Goal: Information Seeking & Learning: Understand process/instructions

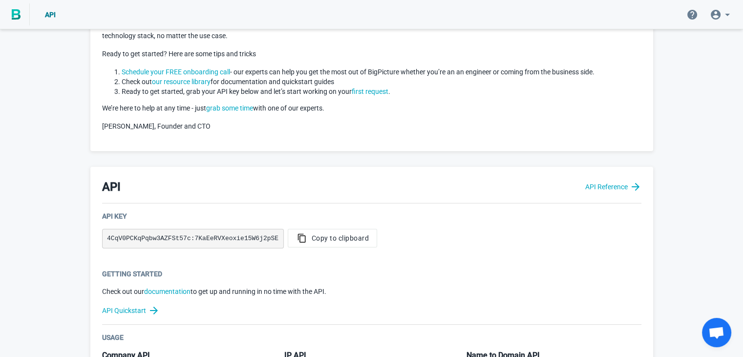
scroll to position [76, 0]
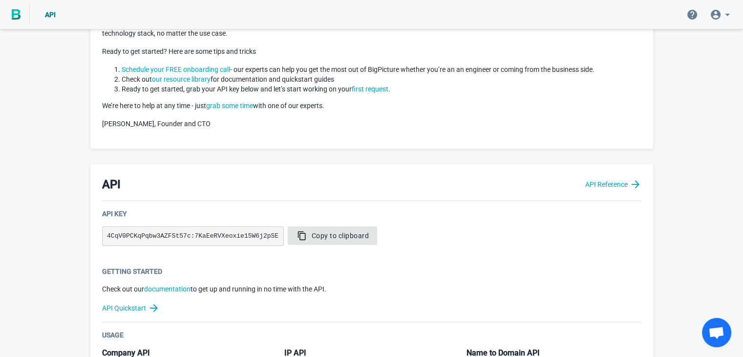
click at [304, 230] on button "Copy to clipboard" at bounding box center [333, 235] width 90 height 19
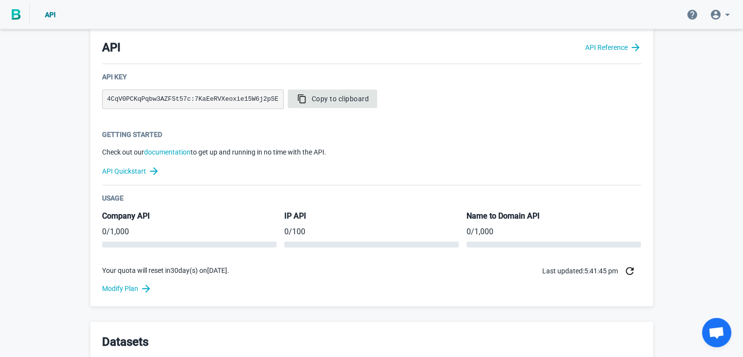
scroll to position [213, 0]
click at [297, 97] on span "Copy to clipboard" at bounding box center [332, 99] width 73 height 10
click at [301, 94] on span "Copy to clipboard" at bounding box center [332, 99] width 73 height 10
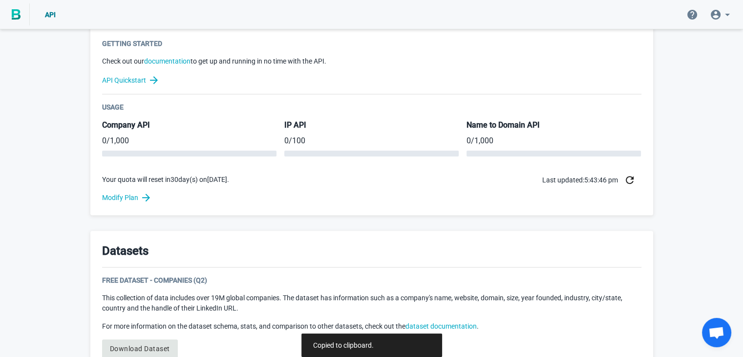
scroll to position [313, 0]
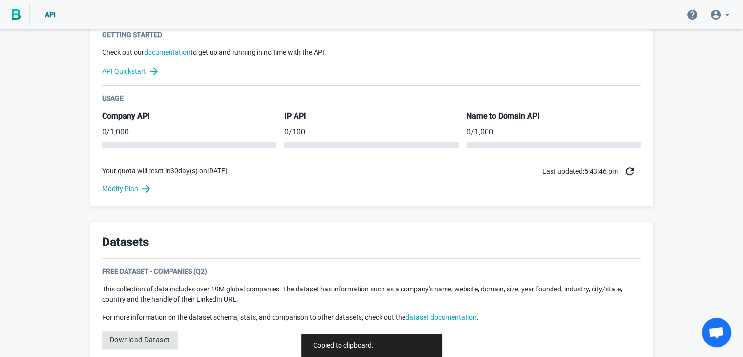
click at [321, 157] on div "Usage Company API 0 / 1,000 IP API 0 / 100 Name to Domain API 0 / 1,000 Your qu…" at bounding box center [371, 137] width 539 height 89
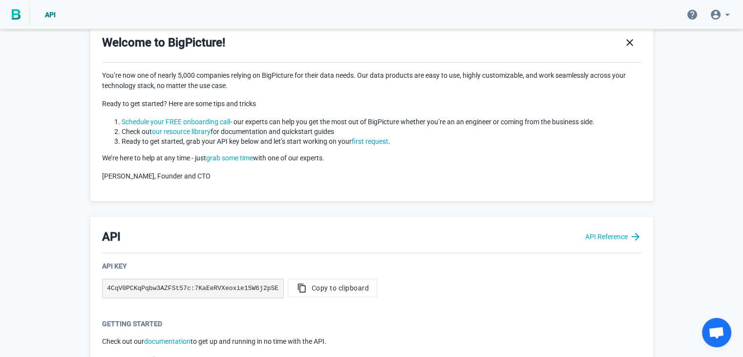
scroll to position [0, 0]
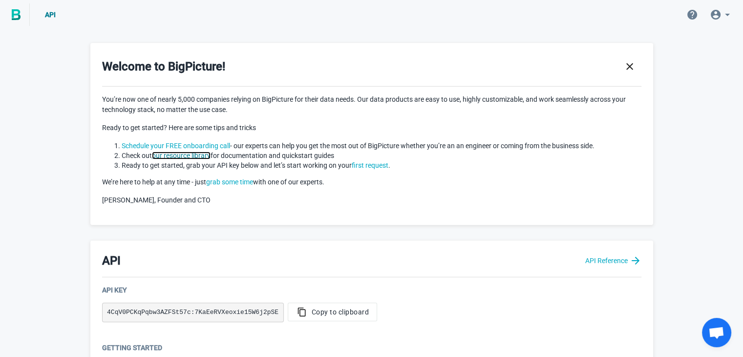
click at [178, 153] on link "our resource library" at bounding box center [181, 155] width 59 height 8
click at [722, 14] on icon at bounding box center [728, 15] width 12 height 12
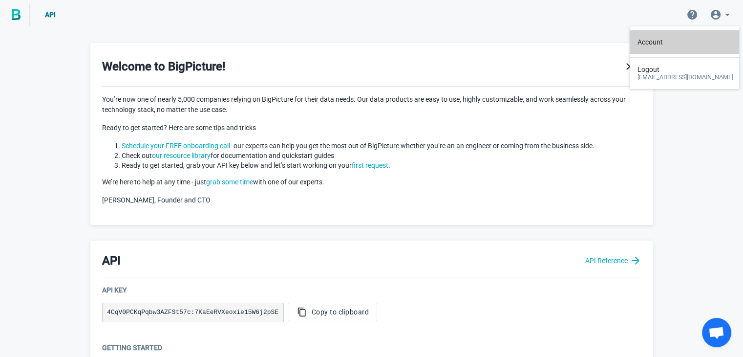
click at [656, 48] on link "Account" at bounding box center [686, 41] width 96 height 23
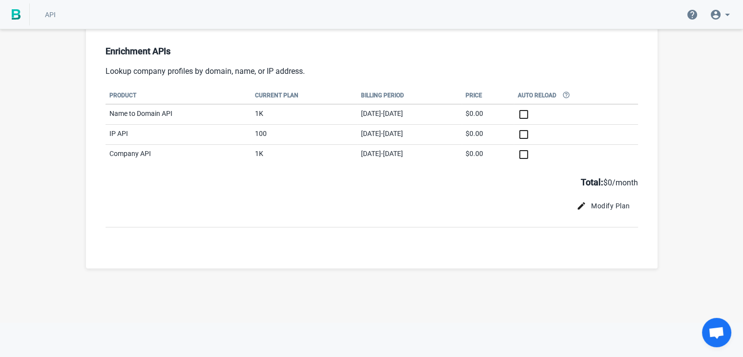
scroll to position [88, 0]
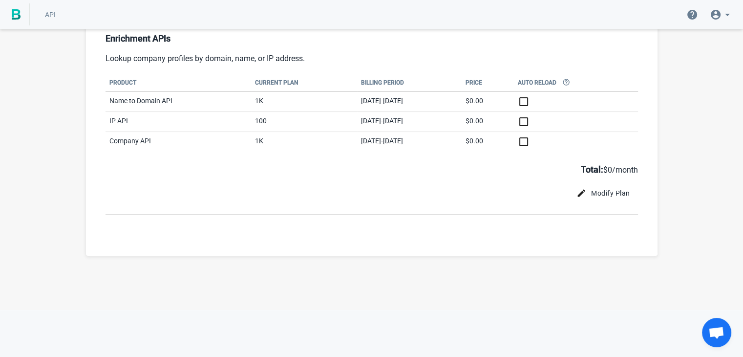
click at [440, 231] on div "Plan Billing Profile Enrichment APIs Lookup company profiles by domain, name, o…" at bounding box center [372, 109] width 572 height 293
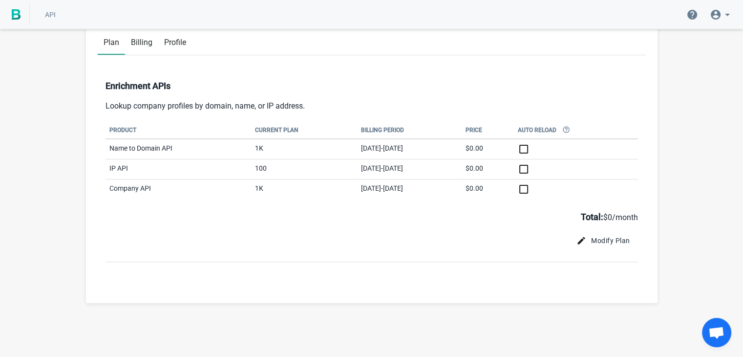
scroll to position [0, 0]
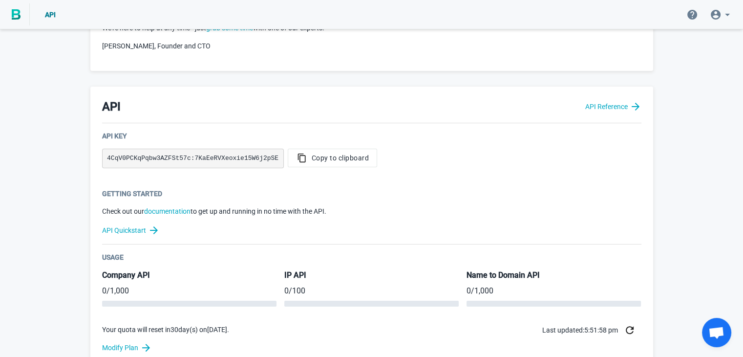
scroll to position [194, 0]
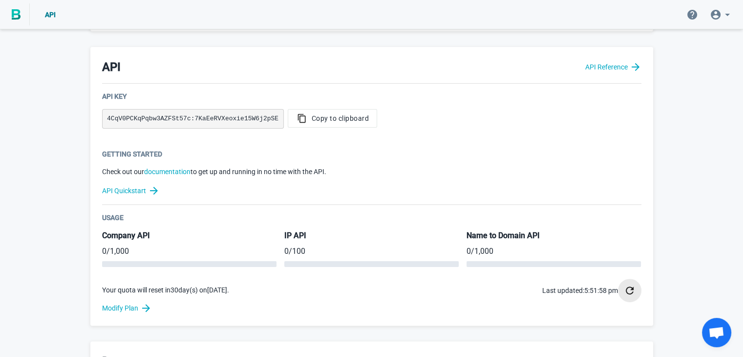
click at [625, 290] on icon "button" at bounding box center [630, 290] width 12 height 12
click at [682, 263] on div "Welcome to BigPicture! You’re now one of nearly 5,000 companies relying on BigP…" at bounding box center [371, 288] width 743 height 900
click at [296, 115] on span "Copy to clipboard" at bounding box center [332, 118] width 73 height 10
click at [362, 159] on div "Getting Started Check out our documentation to get up and running in no time wi…" at bounding box center [371, 177] width 539 height 56
click at [202, 75] on div "API API Reference" at bounding box center [371, 71] width 539 height 25
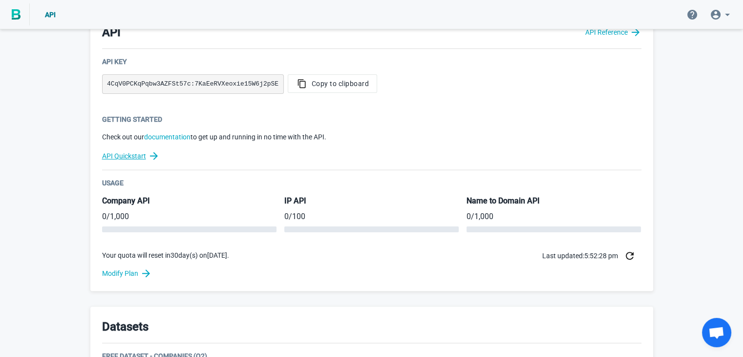
scroll to position [229, 0]
click at [152, 188] on div "Usage Company API 0 / 1,000 IP API 0 / 100 Name to Domain API 0 / 1,000 Your qu…" at bounding box center [371, 221] width 539 height 89
click at [624, 257] on icon "button" at bounding box center [630, 255] width 12 height 12
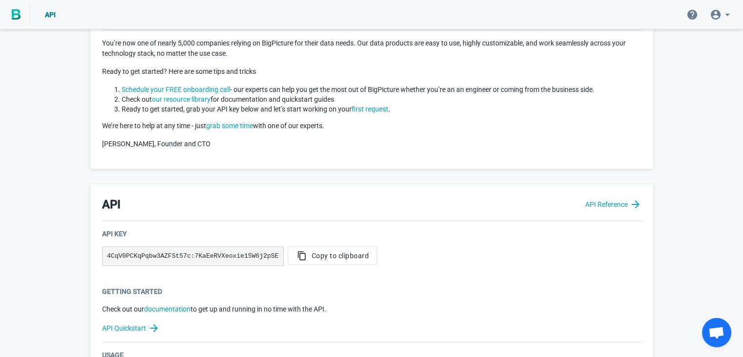
scroll to position [55, 0]
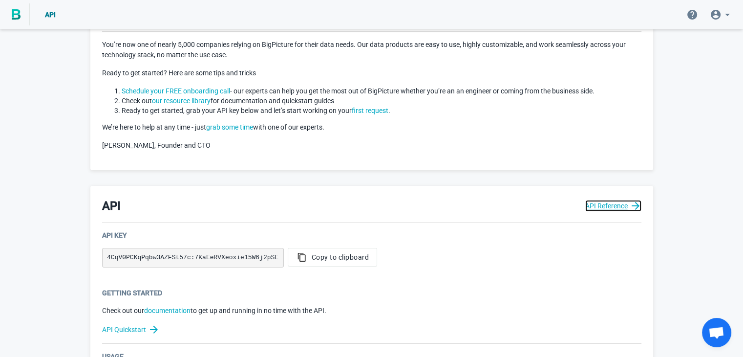
click at [598, 209] on link "API Reference" at bounding box center [613, 206] width 56 height 12
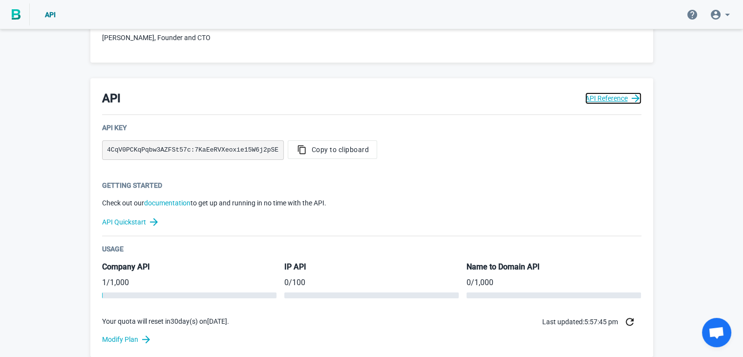
scroll to position [164, 0]
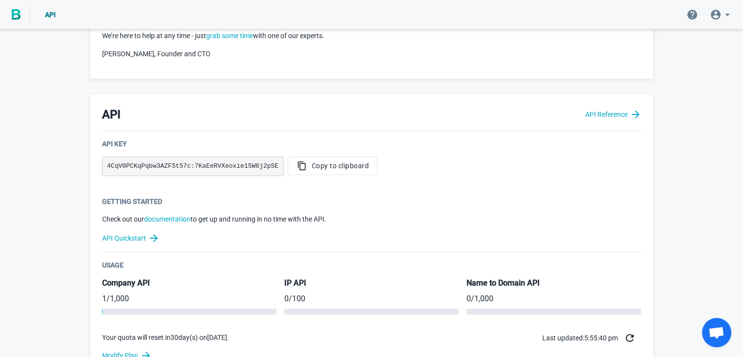
scroll to position [150, 0]
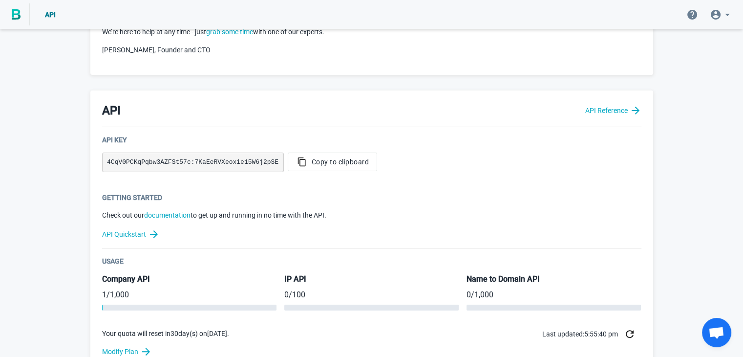
click at [627, 340] on button "button" at bounding box center [629, 333] width 23 height 23
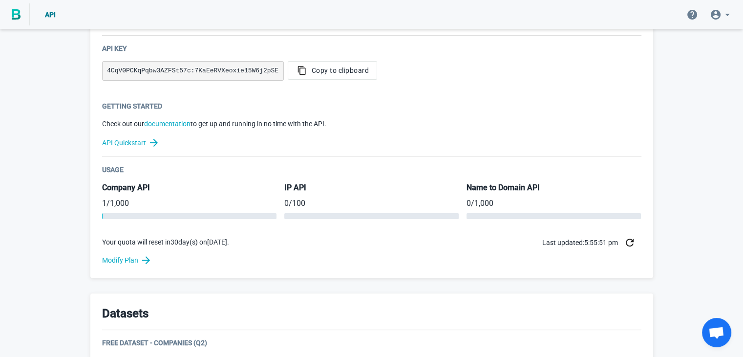
scroll to position [248, 0]
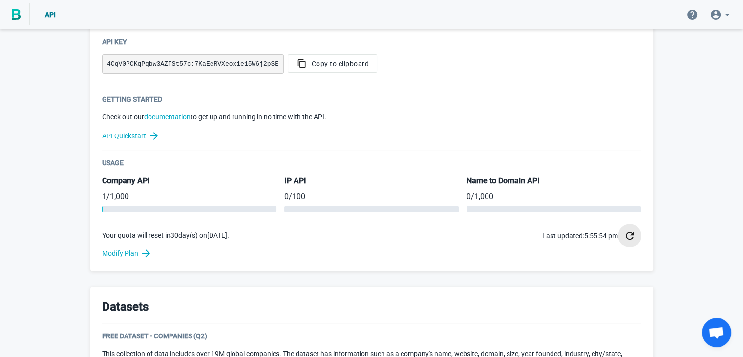
click at [628, 235] on icon "button" at bounding box center [630, 236] width 12 height 12
click at [683, 182] on div "Welcome to BigPicture! You’re now one of nearly 5,000 companies relying on BigP…" at bounding box center [371, 233] width 743 height 900
click at [519, 183] on h5 "Name to Domain API" at bounding box center [554, 180] width 174 height 11
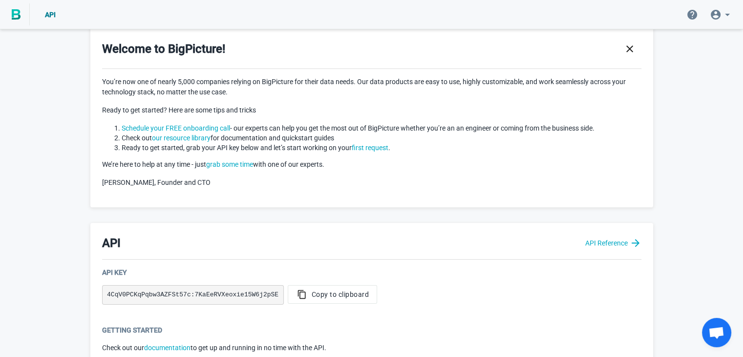
scroll to position [15, 0]
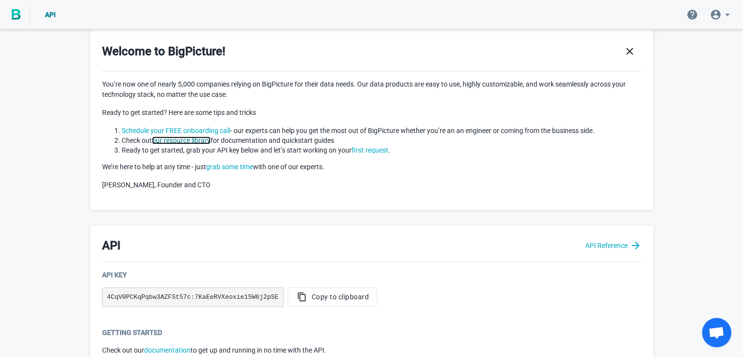
click at [188, 139] on link "our resource library" at bounding box center [181, 140] width 59 height 8
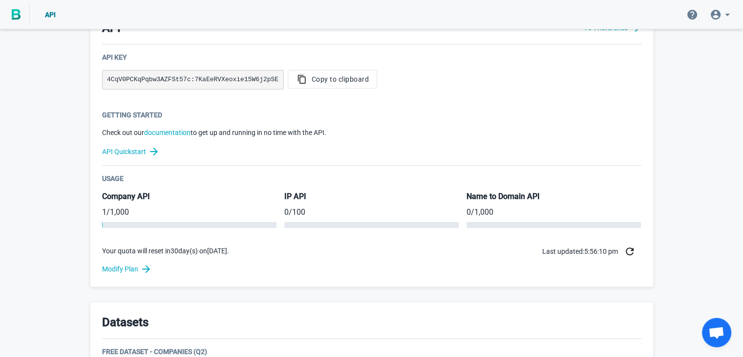
scroll to position [234, 0]
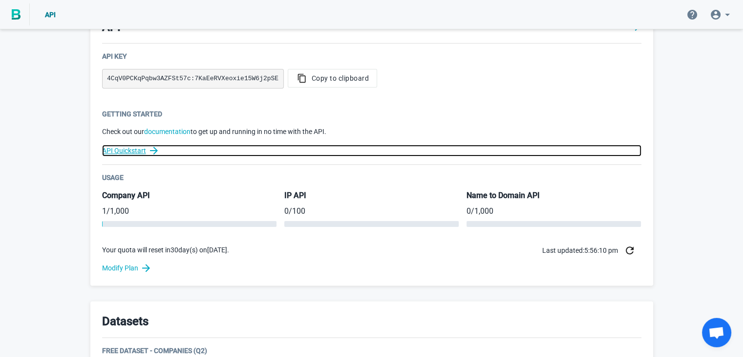
click at [141, 151] on link "API Quickstart" at bounding box center [371, 151] width 539 height 12
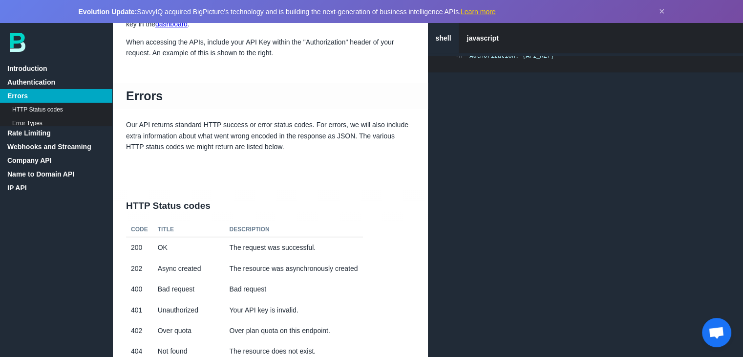
scroll to position [72, 0]
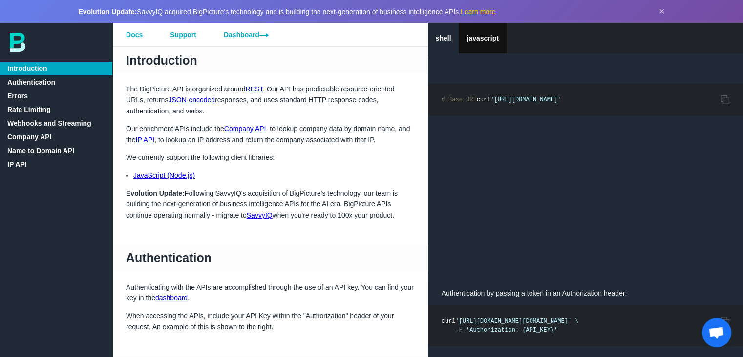
click at [487, 32] on link "javascript" at bounding box center [482, 38] width 47 height 30
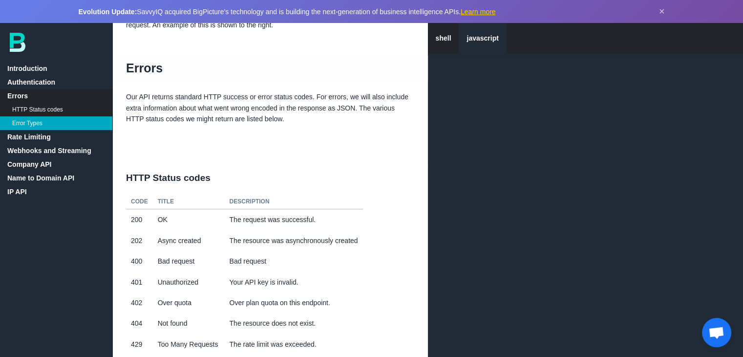
scroll to position [78, 0]
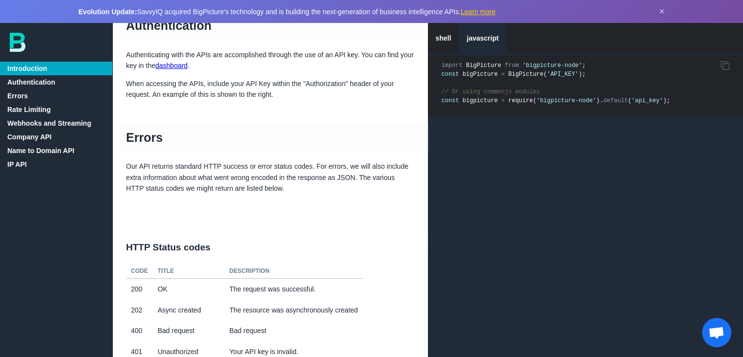
scroll to position [262, 0]
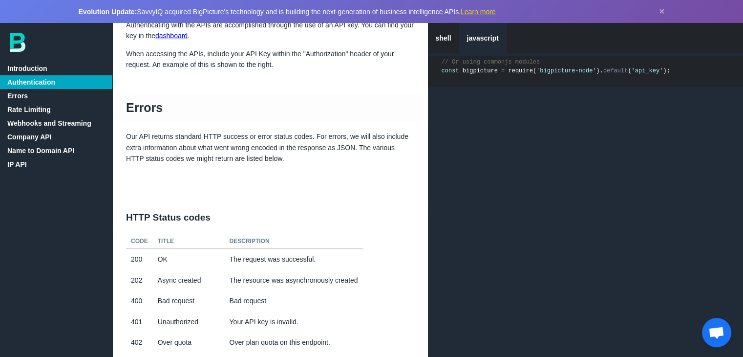
click at [493, 39] on link "javascript" at bounding box center [482, 38] width 47 height 30
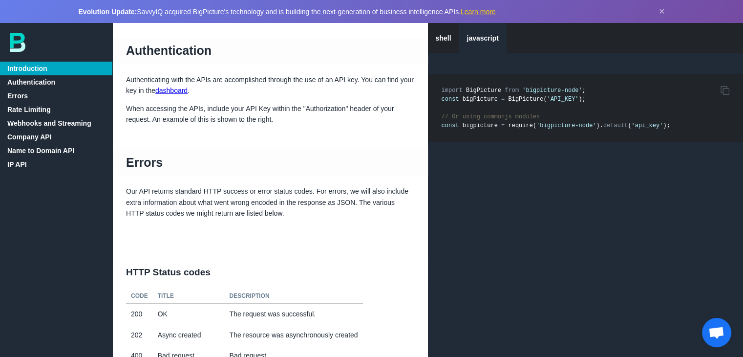
scroll to position [211, 0]
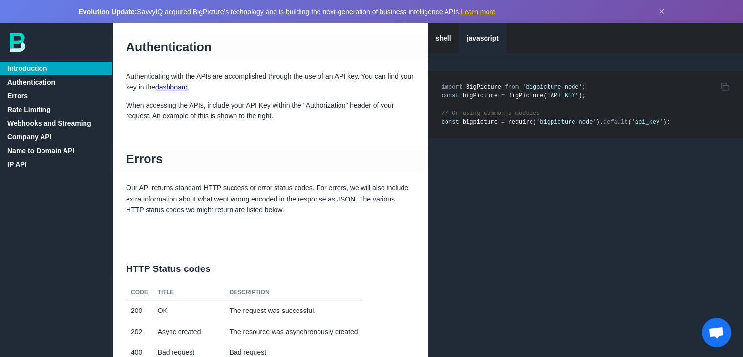
click at [44, 84] on link "Authentication" at bounding box center [56, 82] width 112 height 14
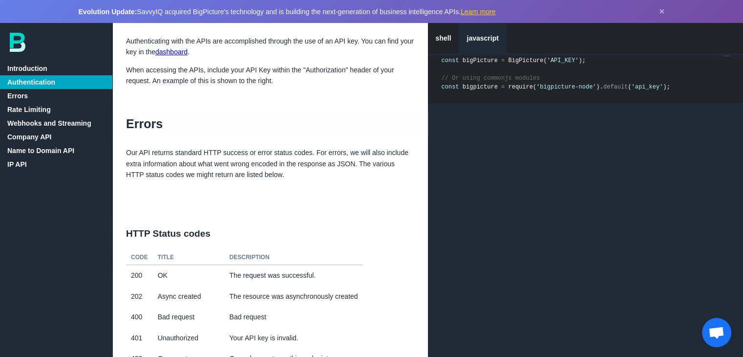
click at [45, 90] on link "Errors" at bounding box center [56, 96] width 112 height 14
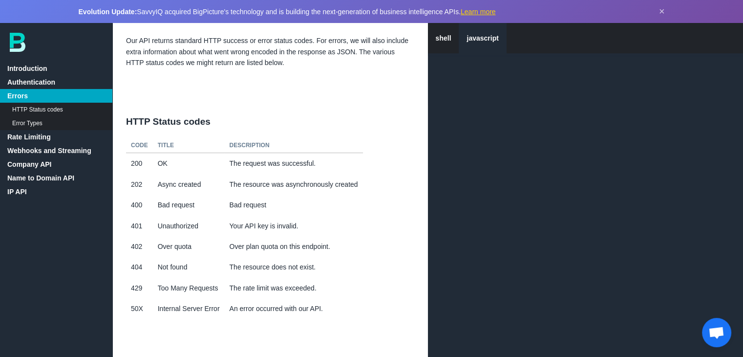
click at [54, 120] on link "Error Types" at bounding box center [56, 123] width 112 height 14
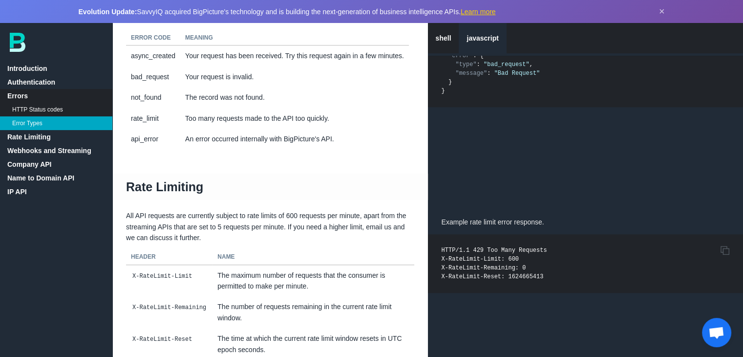
click at [52, 132] on link "Rate Limiting" at bounding box center [56, 137] width 112 height 14
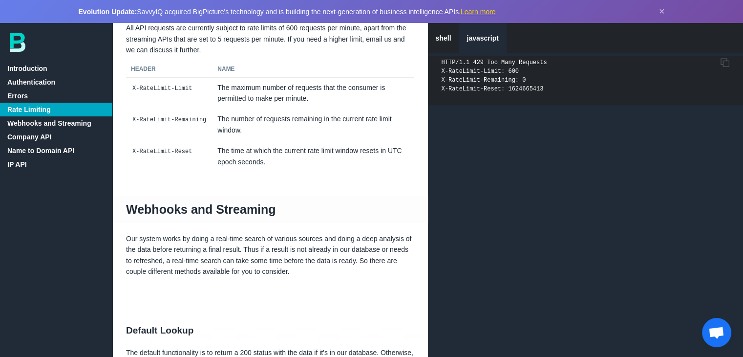
click at [62, 122] on link "Webhooks and Streaming" at bounding box center [56, 123] width 112 height 14
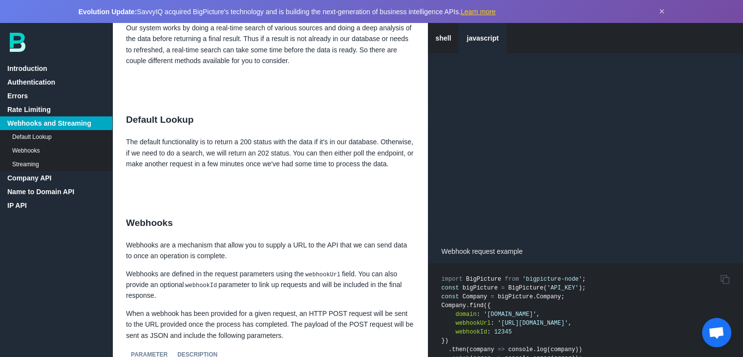
click at [62, 136] on link "Default Lookup" at bounding box center [56, 137] width 112 height 14
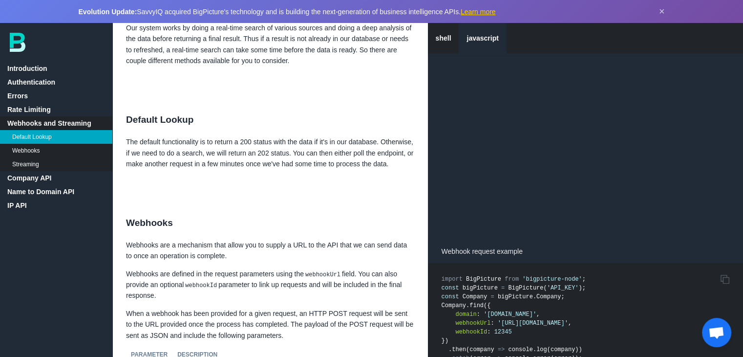
scroll to position [1232, 0]
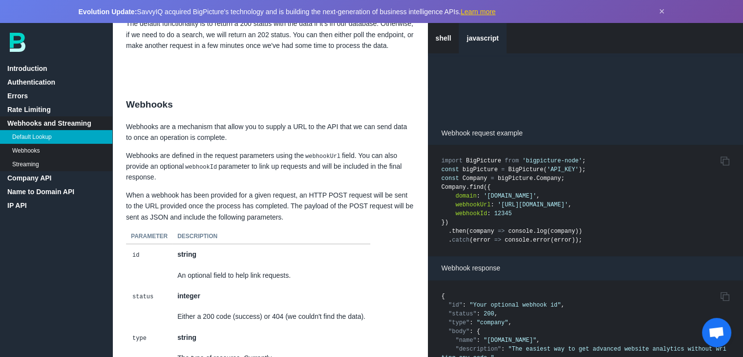
click at [49, 174] on link "Company API" at bounding box center [56, 178] width 112 height 14
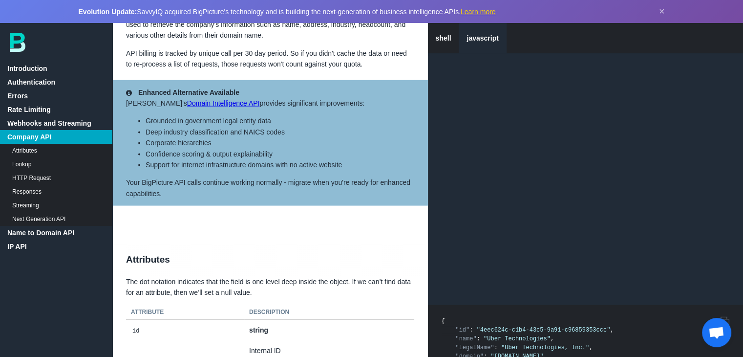
click at [42, 230] on link "Name to Domain API" at bounding box center [56, 233] width 112 height 14
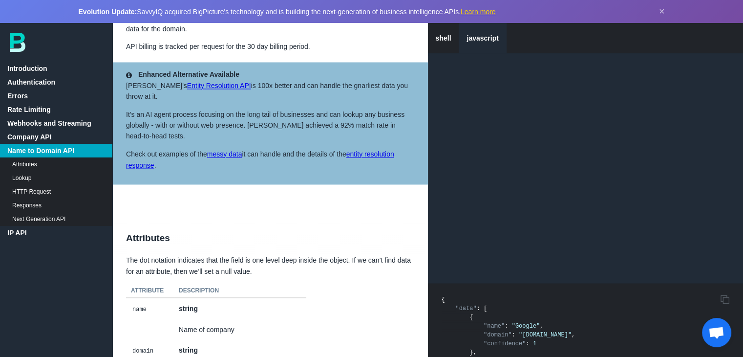
click at [31, 161] on link "Attributes" at bounding box center [56, 164] width 112 height 14
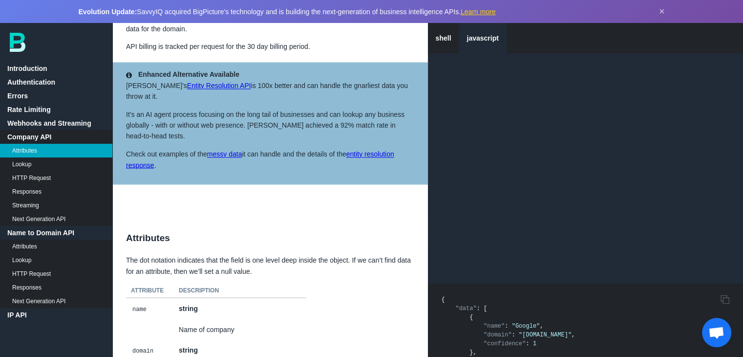
scroll to position [2145, 0]
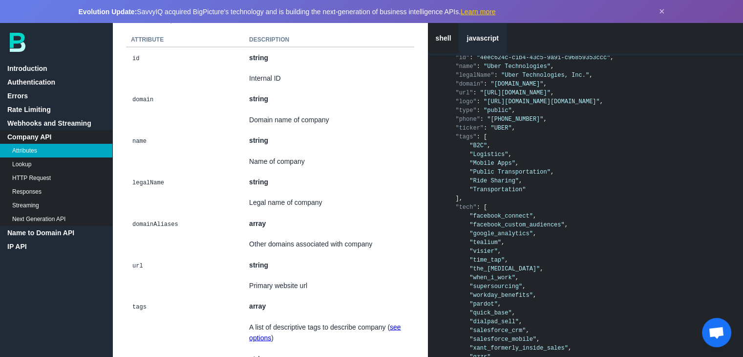
click at [22, 140] on link "Company API" at bounding box center [56, 137] width 112 height 14
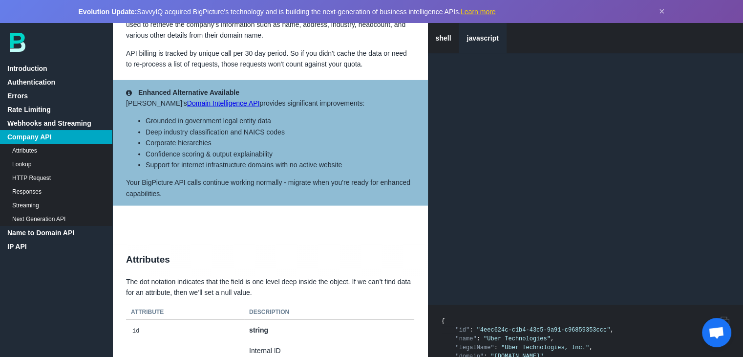
click at [36, 233] on link "Name to Domain API" at bounding box center [56, 233] width 112 height 14
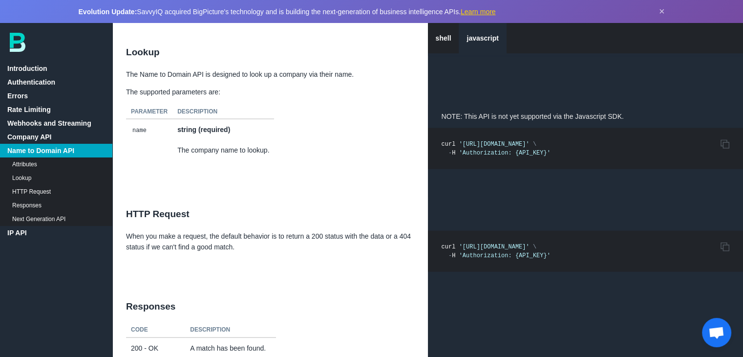
scroll to position [6013, 0]
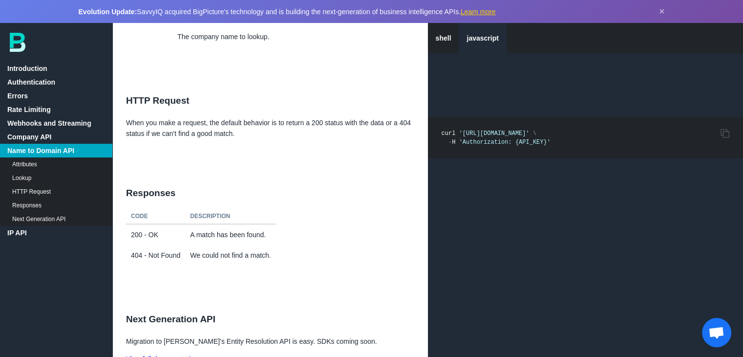
click at [25, 228] on link "IP API" at bounding box center [56, 233] width 112 height 14
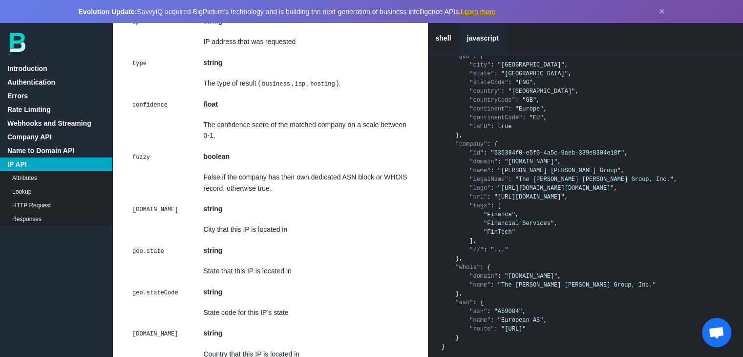
scroll to position [6633, 0]
click at [41, 151] on link "Name to Domain API" at bounding box center [56, 151] width 112 height 14
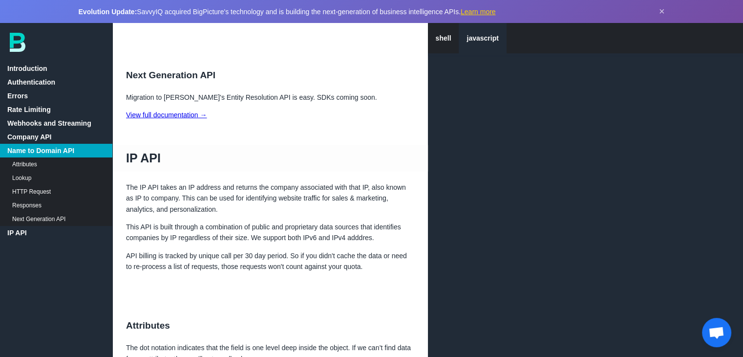
scroll to position [6259, 0]
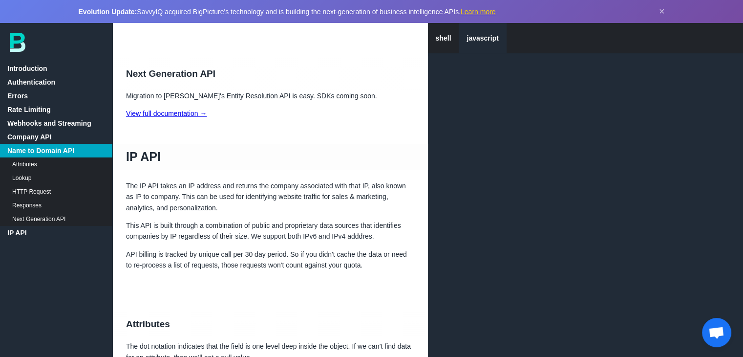
click at [154, 117] on link "View full documentation →" at bounding box center [166, 113] width 81 height 8
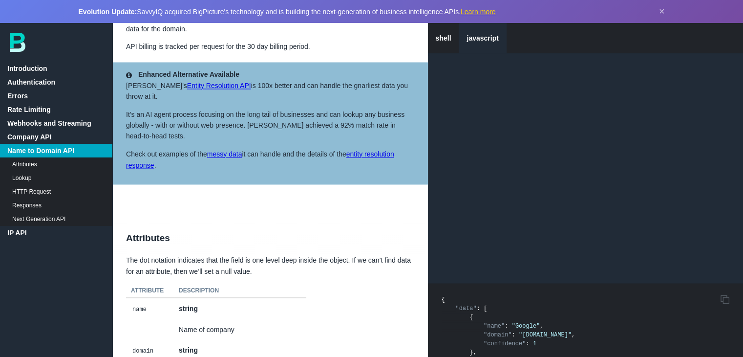
scroll to position [5411, 0]
click at [38, 165] on link "Attributes" at bounding box center [56, 164] width 112 height 14
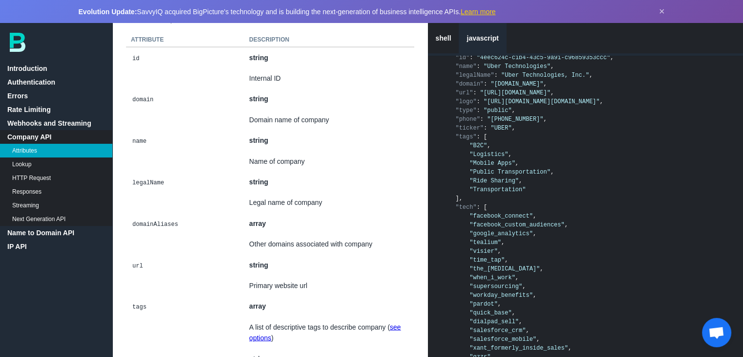
click at [484, 131] on span ":" at bounding box center [485, 128] width 3 height 7
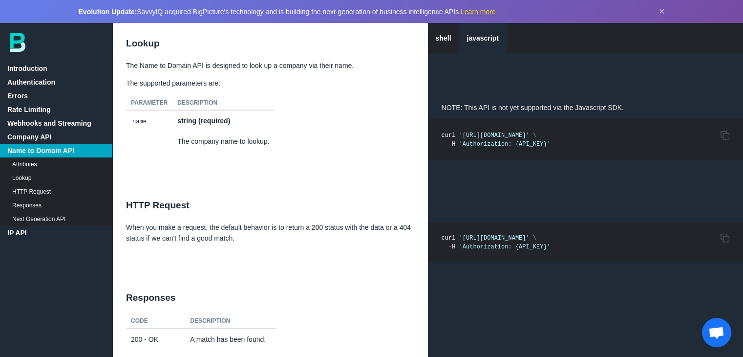
scroll to position [5914, 0]
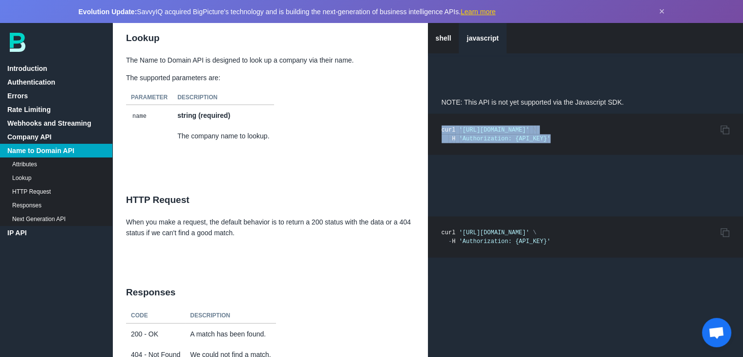
drag, startPoint x: 441, startPoint y: 177, endPoint x: 541, endPoint y: 195, distance: 101.3
click at [541, 155] on pre "Copy to Clipboard curl ' [URL][DOMAIN_NAME] ' \ - H ' Authorization: {API_KEY} '" at bounding box center [586, 134] width 316 height 41
copy code "curl ' [URL][DOMAIN_NAME] ' \ - H ' Authorization: {API_KEY} '"
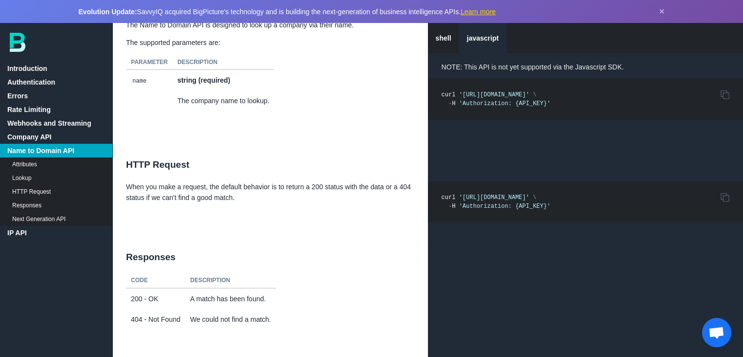
scroll to position [5951, 0]
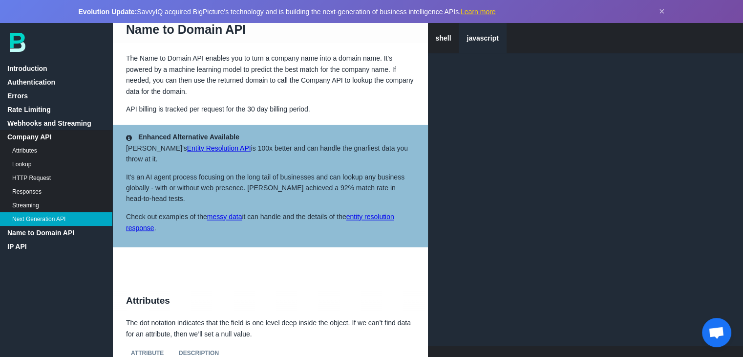
scroll to position [5336, 0]
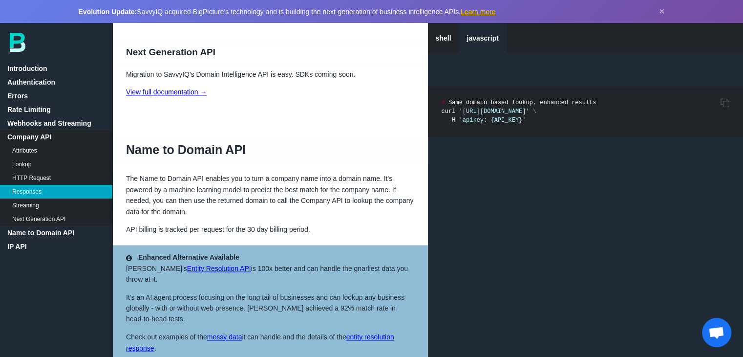
scroll to position [5228, 0]
click at [81, 231] on link "Name to Domain API" at bounding box center [56, 233] width 112 height 14
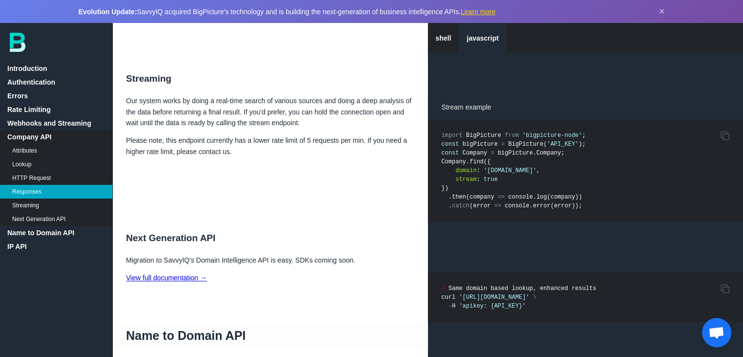
scroll to position [5025, 0]
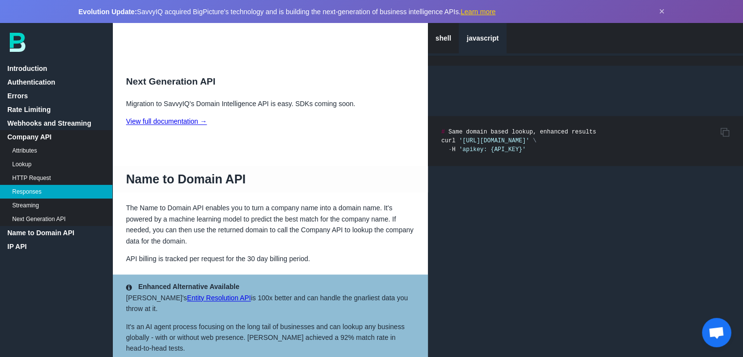
scroll to position [5227, 0]
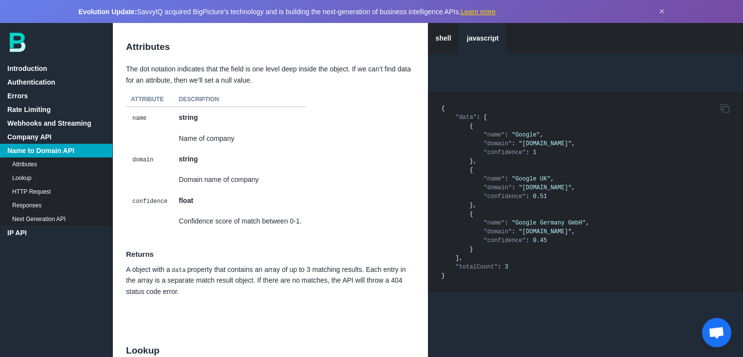
scroll to position [5602, 0]
